Goal: Download file/media

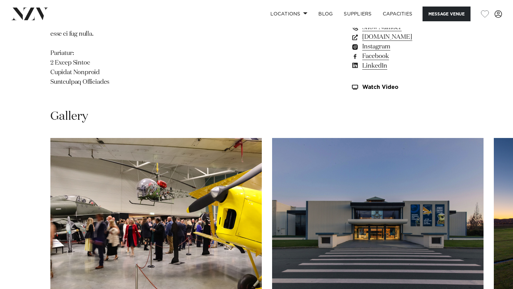
scroll to position [627, 0]
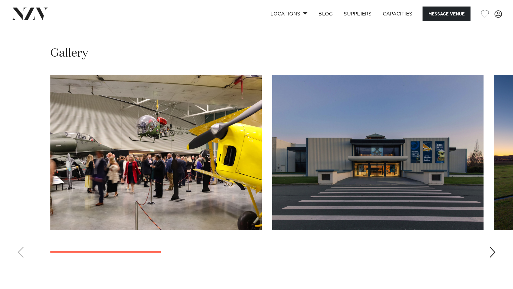
click at [491, 246] on div "Next slide" at bounding box center [492, 251] width 7 height 11
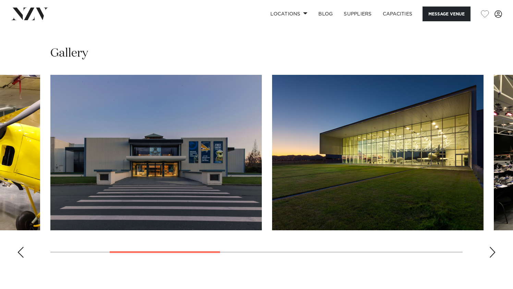
click at [491, 246] on div "Next slide" at bounding box center [492, 251] width 7 height 11
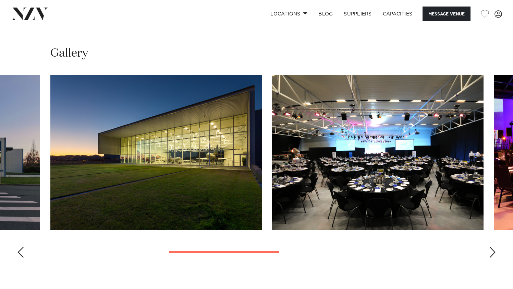
click at [491, 246] on div "Next slide" at bounding box center [492, 251] width 7 height 11
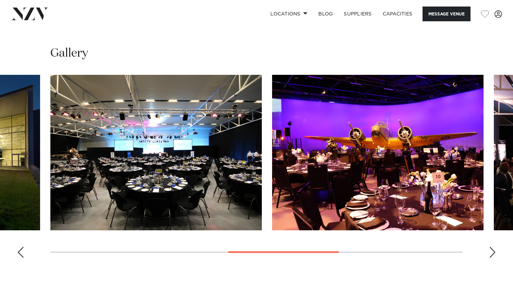
click at [491, 246] on div "Next slide" at bounding box center [492, 251] width 7 height 11
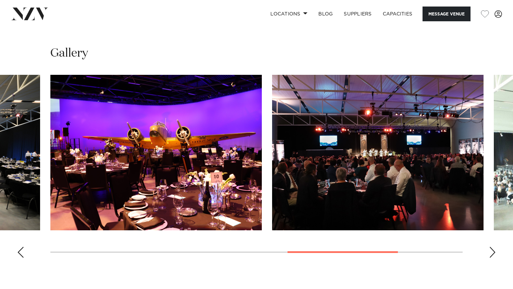
click at [491, 246] on div "Next slide" at bounding box center [492, 251] width 7 height 11
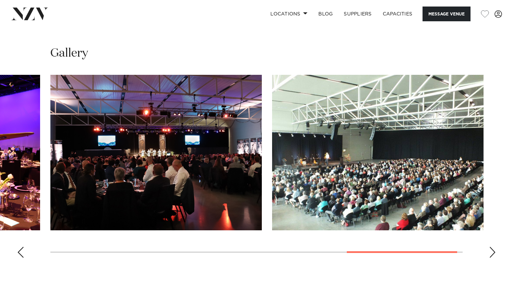
click at [490, 246] on div "Next slide" at bounding box center [492, 251] width 7 height 11
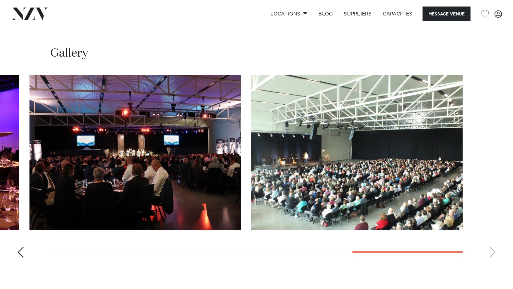
click at [17, 246] on div "Previous slide" at bounding box center [20, 251] width 7 height 11
click at [19, 246] on div "Previous slide" at bounding box center [20, 251] width 7 height 11
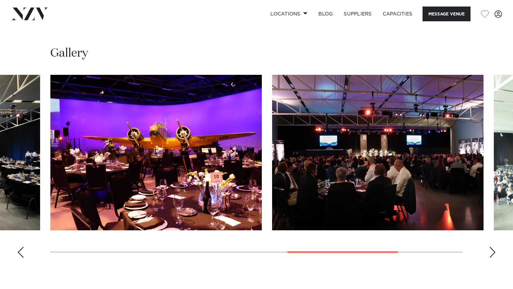
click at [19, 246] on div "Previous slide" at bounding box center [20, 251] width 7 height 11
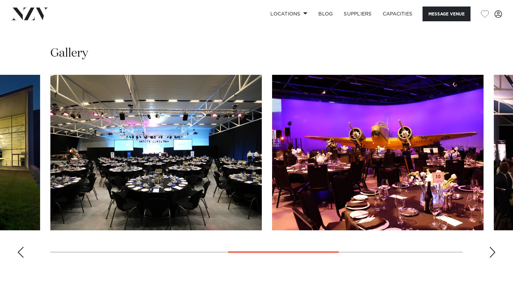
click at [20, 246] on div "Previous slide" at bounding box center [20, 251] width 7 height 11
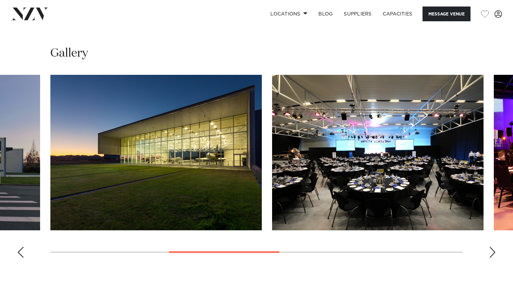
click at [21, 246] on div "Previous slide" at bounding box center [20, 251] width 7 height 11
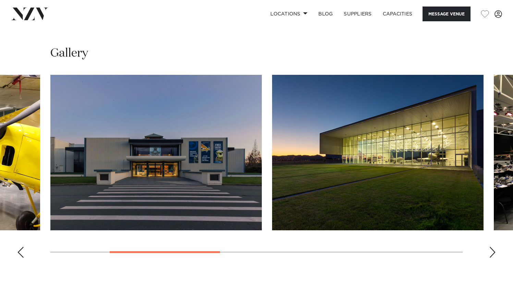
click at [376, 166] on img "3 / 7" at bounding box center [377, 152] width 211 height 155
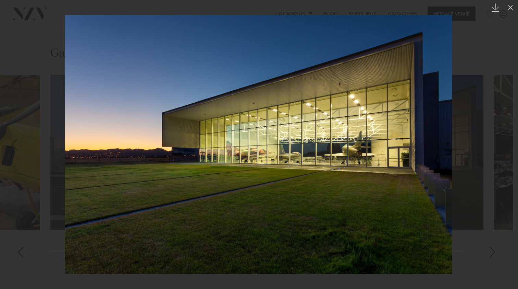
click at [493, 11] on icon "Created with Sketch." at bounding box center [495, 7] width 8 height 8
click at [20, 28] on div at bounding box center [259, 144] width 518 height 289
